Goal: Browse casually

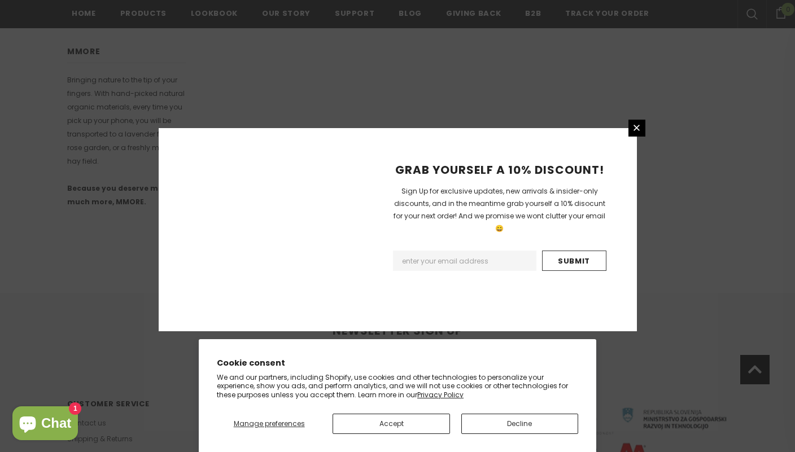
scroll to position [704, 0]
